Goal: Task Accomplishment & Management: Use online tool/utility

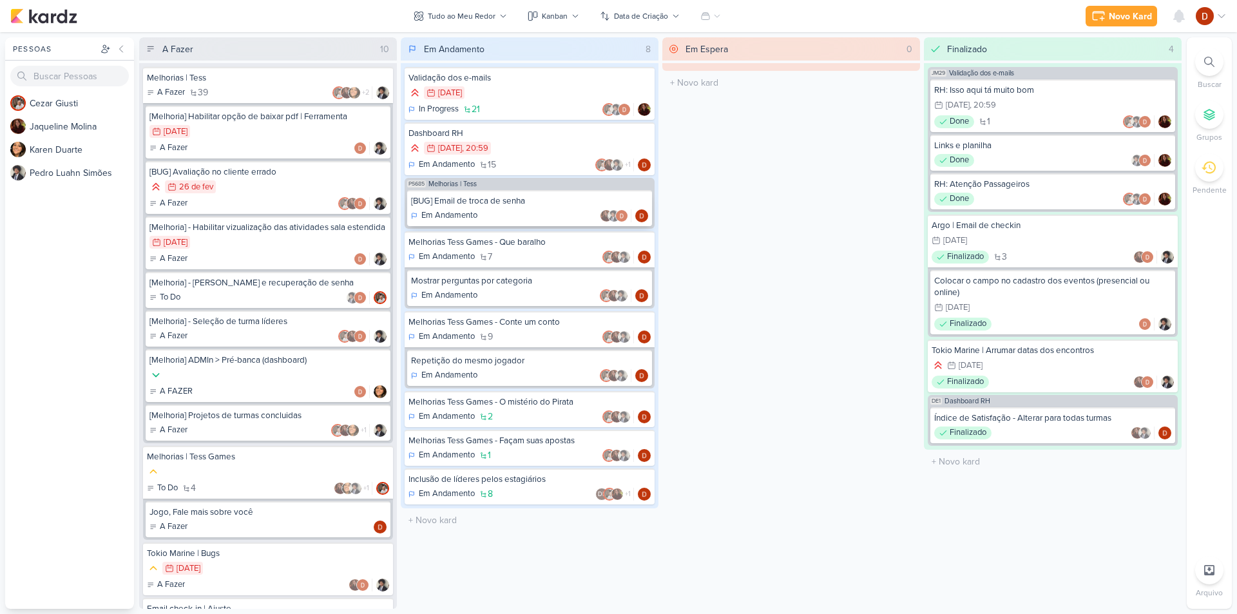
click at [458, 204] on div "[BUG] Email de troca de senha" at bounding box center [529, 201] width 237 height 12
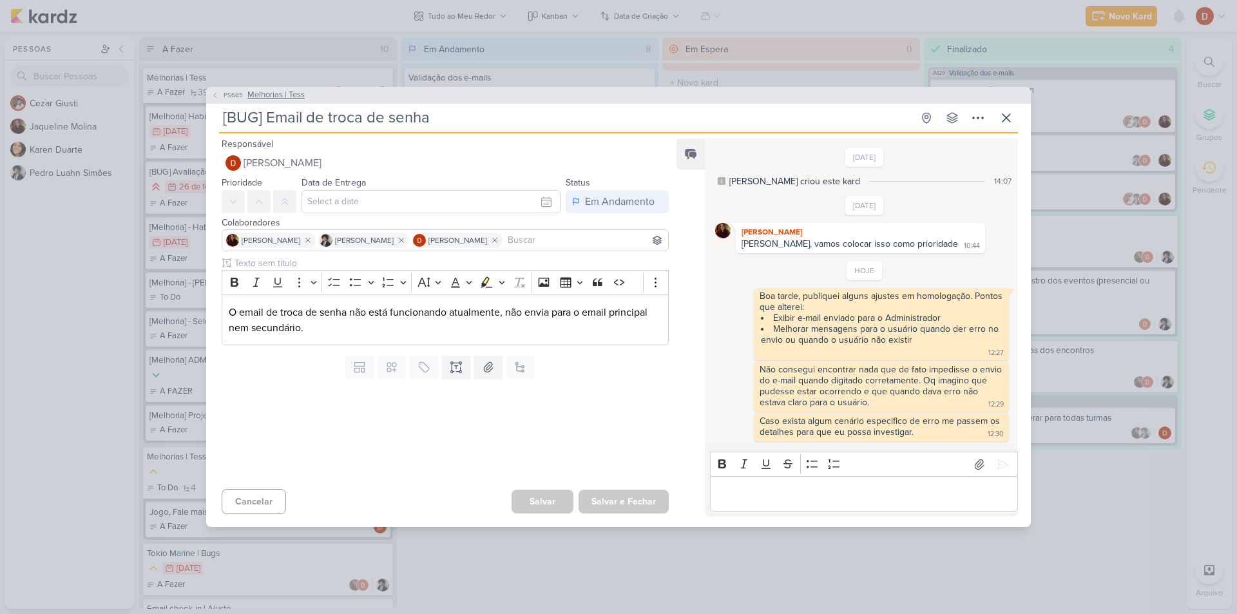
click at [242, 95] on span "PS685" at bounding box center [233, 95] width 23 height 10
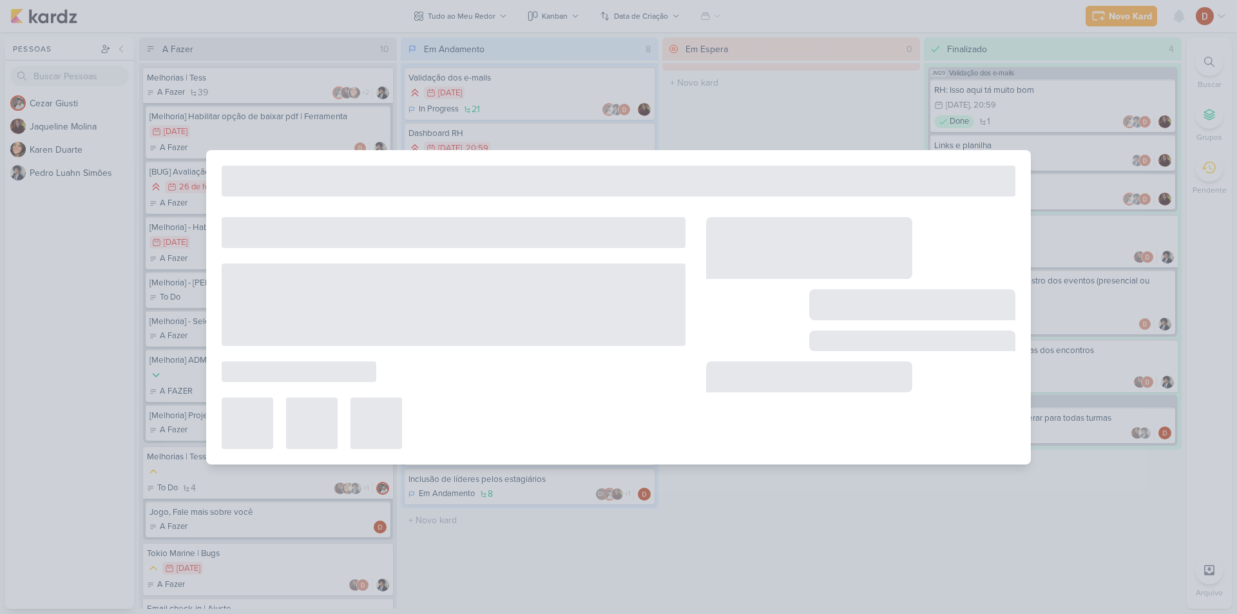
type input "Melhorias | Tess"
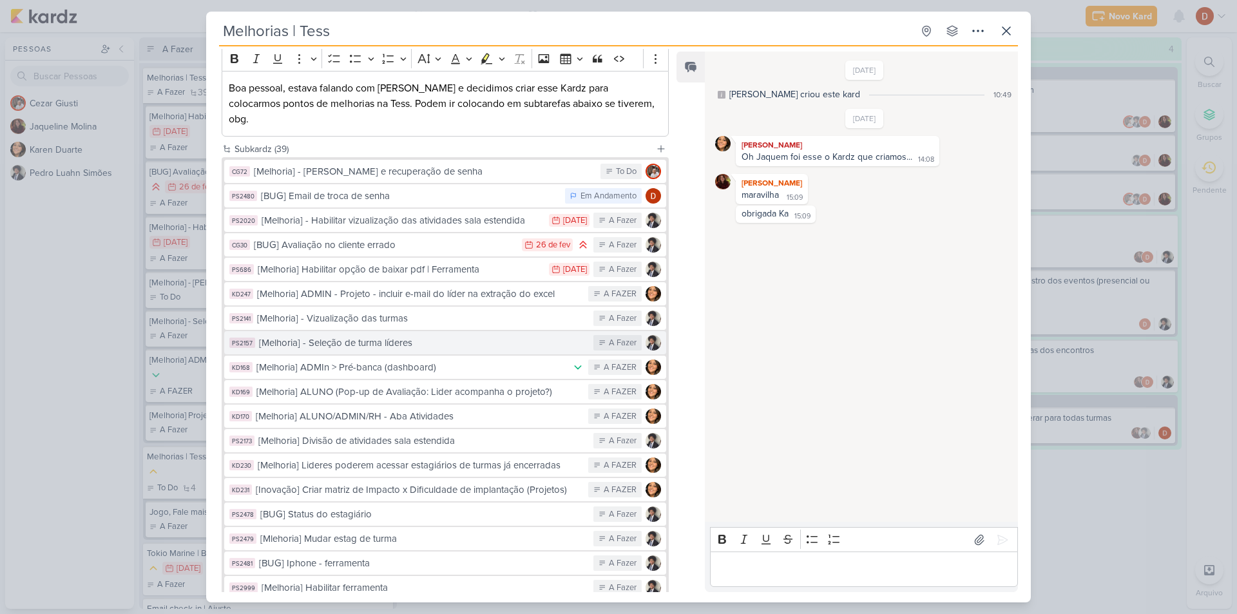
scroll to position [26, 0]
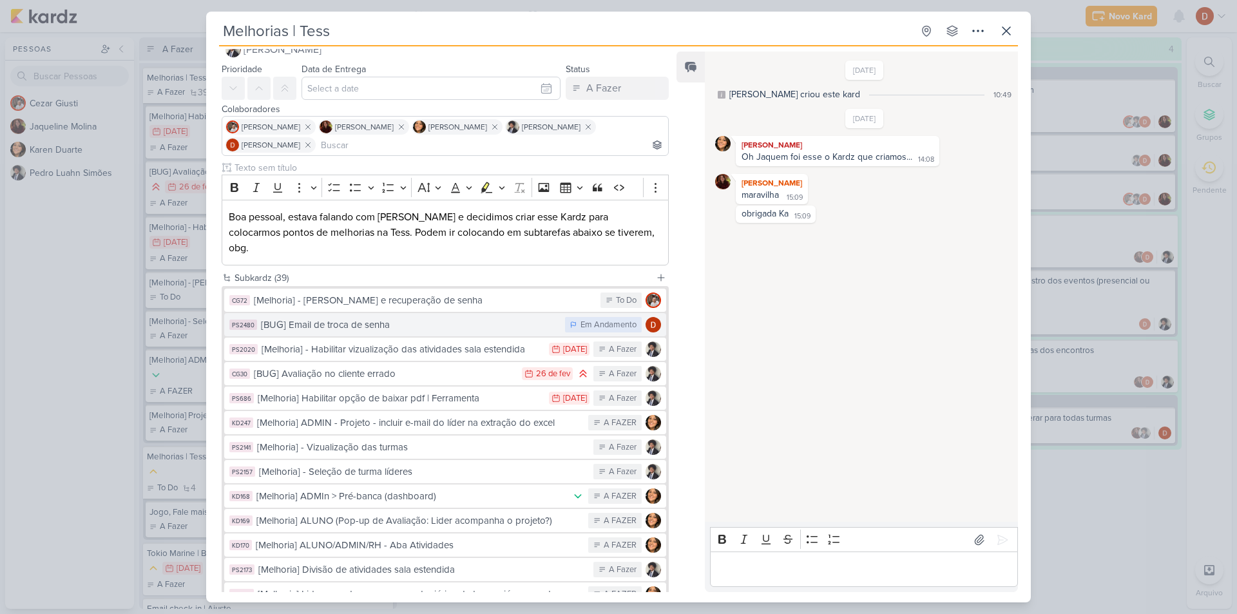
click at [460, 318] on div "[BUG] Email de troca de senha" at bounding box center [410, 325] width 298 height 15
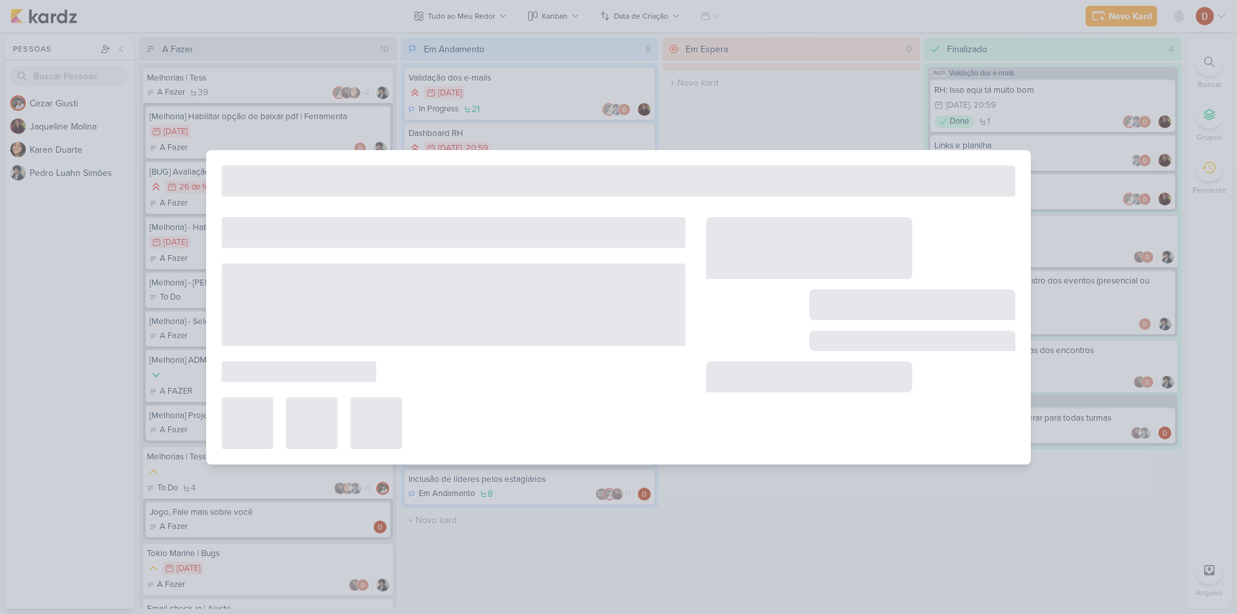
type input "[BUG] Email de troca de senha"
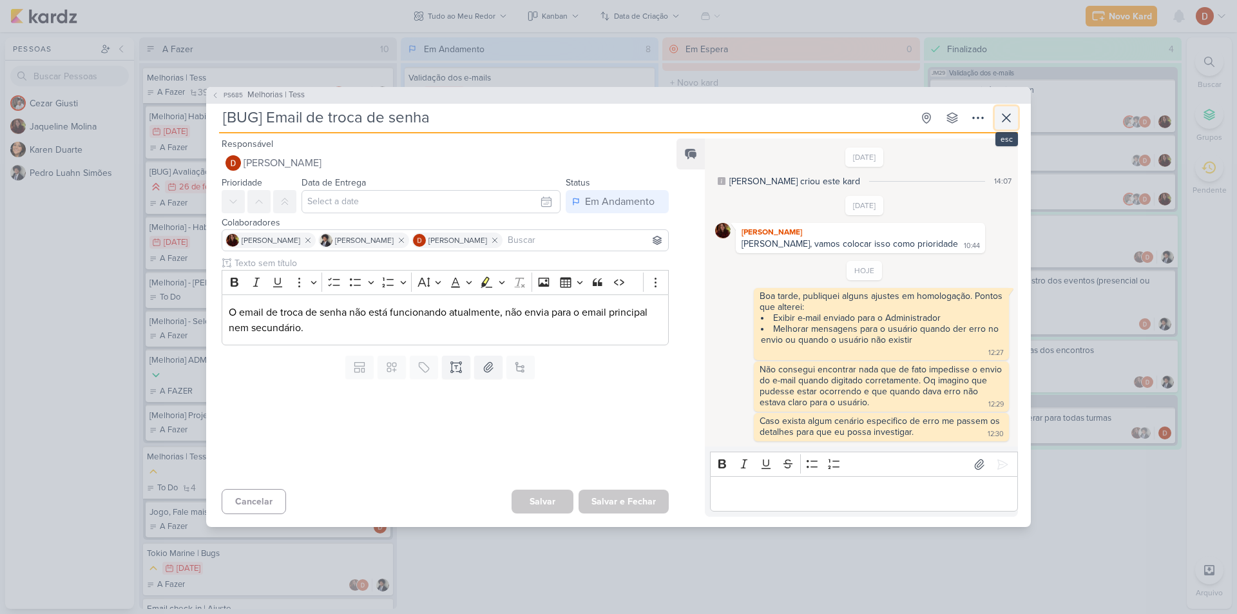
click at [1009, 127] on button at bounding box center [1006, 117] width 23 height 23
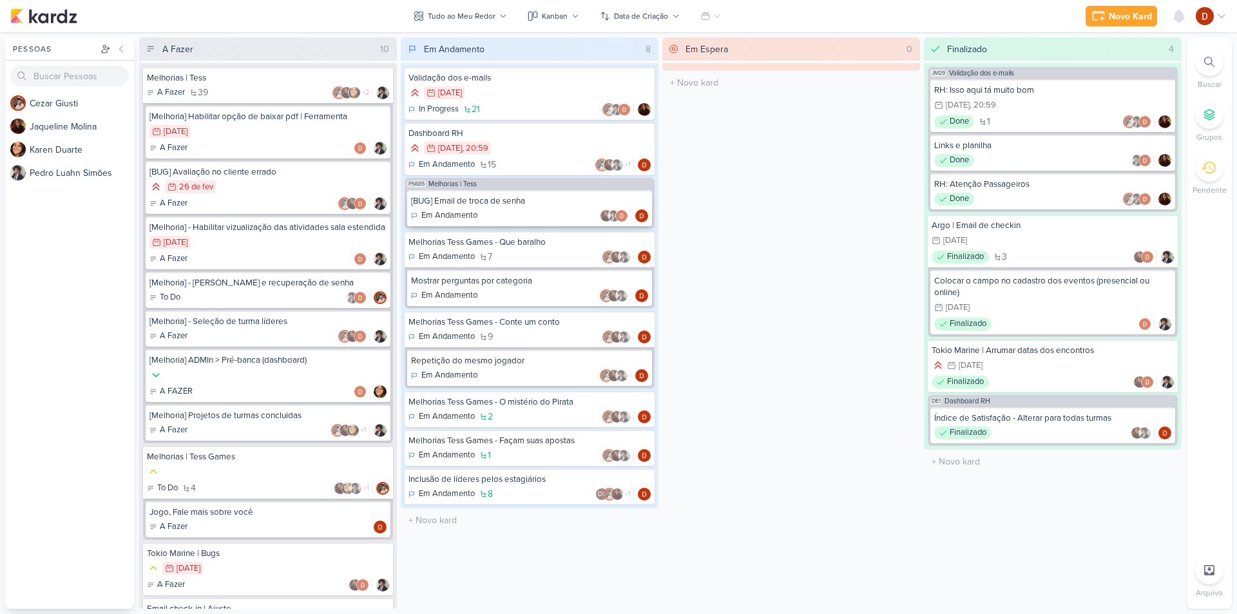
click at [508, 204] on div "[BUG] Email de troca de senha" at bounding box center [529, 201] width 237 height 12
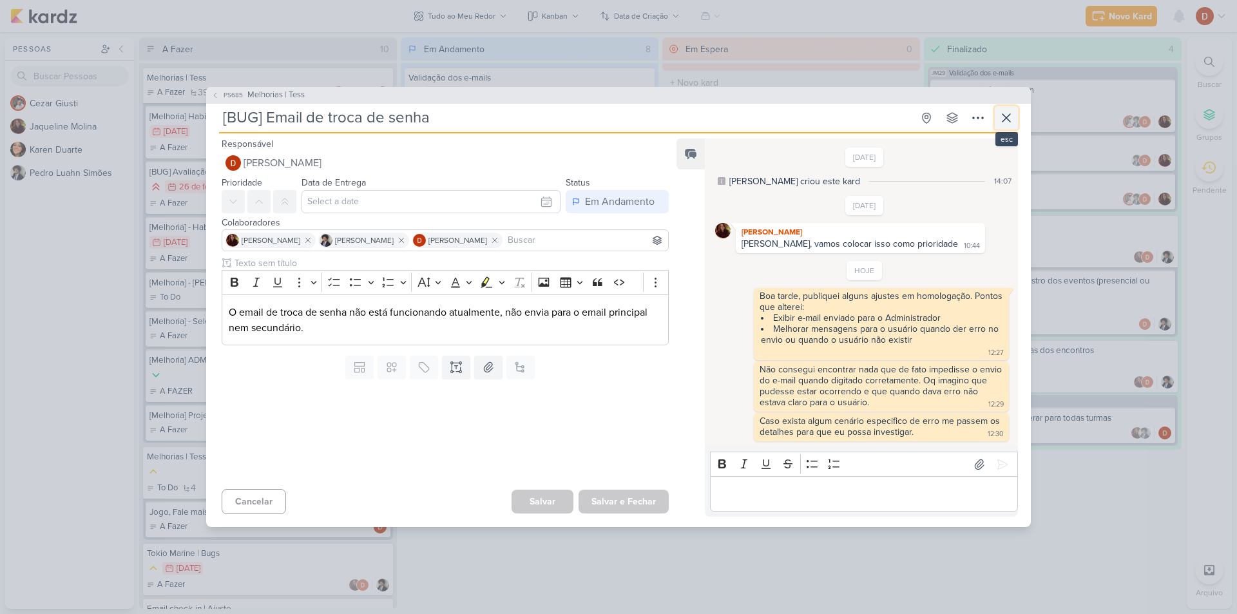
click at [1006, 123] on icon at bounding box center [1006, 117] width 15 height 15
